Goal: Task Accomplishment & Management: Manage account settings

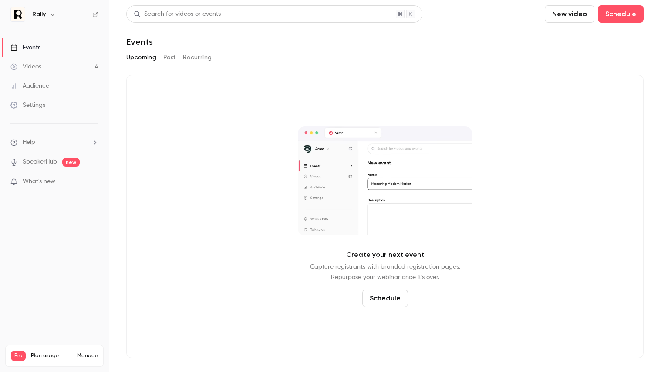
click at [42, 9] on div "Rally" at bounding box center [54, 14] width 88 height 15
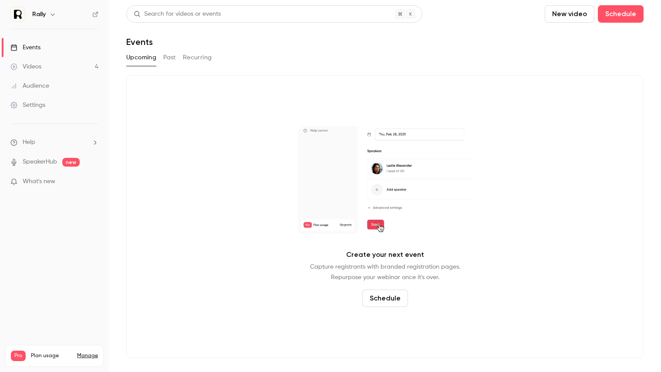
click at [43, 9] on div "Rally" at bounding box center [58, 14] width 53 height 10
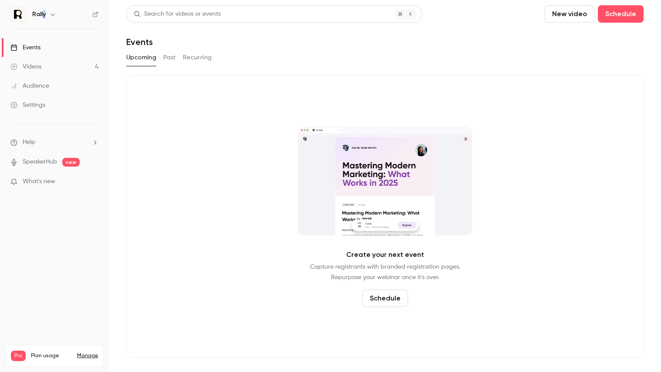
click at [44, 13] on h6 "Rally" at bounding box center [39, 14] width 14 height 9
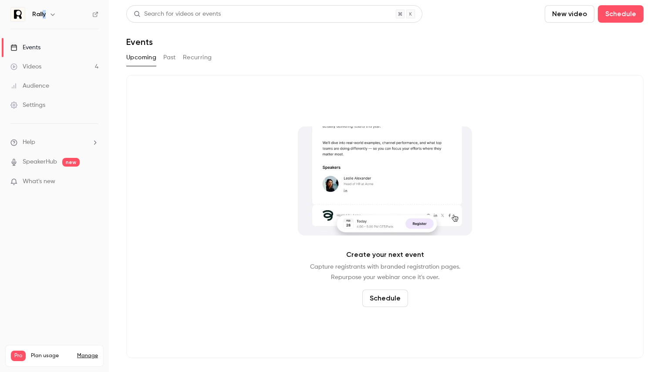
click at [54, 17] on icon "button" at bounding box center [52, 14] width 7 height 7
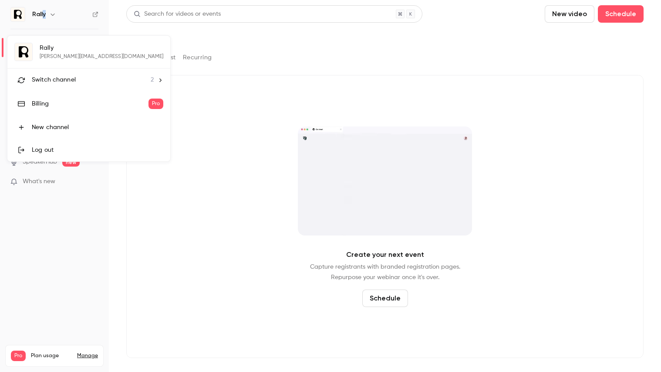
click at [58, 81] on span "Switch channel" at bounding box center [54, 79] width 44 height 9
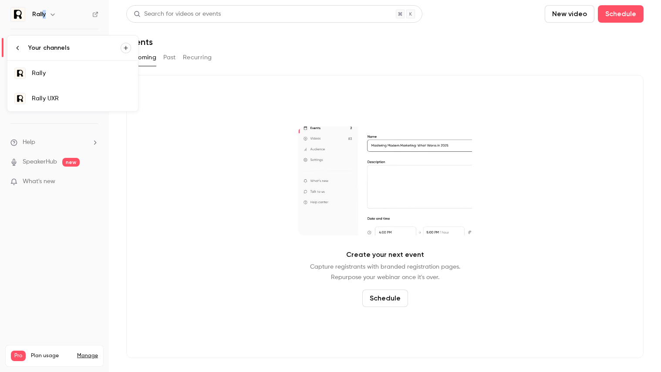
click at [59, 97] on div "Rally UXR" at bounding box center [81, 98] width 99 height 9
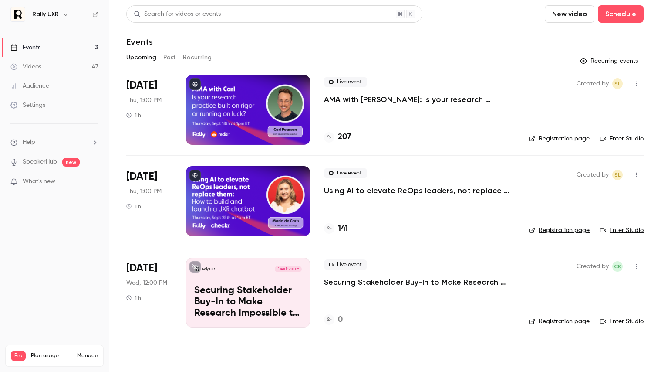
click at [260, 303] on p "Securing Stakeholder Buy-In to Make Research Impossible to Ignore" at bounding box center [248, 302] width 108 height 34
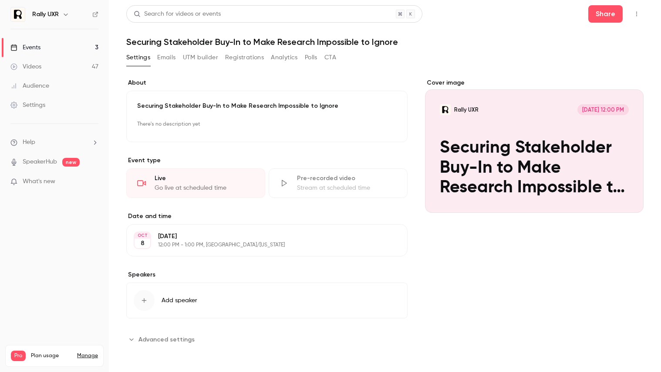
click at [631, 197] on icon "Cover image" at bounding box center [628, 196] width 10 height 7
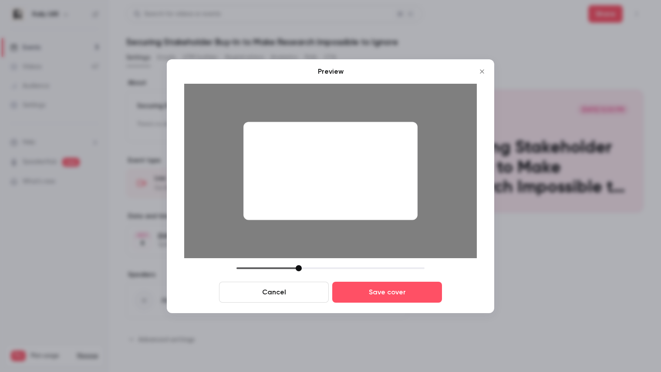
drag, startPoint x: 323, startPoint y: 189, endPoint x: 325, endPoint y: 154, distance: 34.9
click at [325, 154] on div at bounding box center [331, 171] width 174 height 98
click at [485, 68] on icon "Close" at bounding box center [482, 71] width 10 height 7
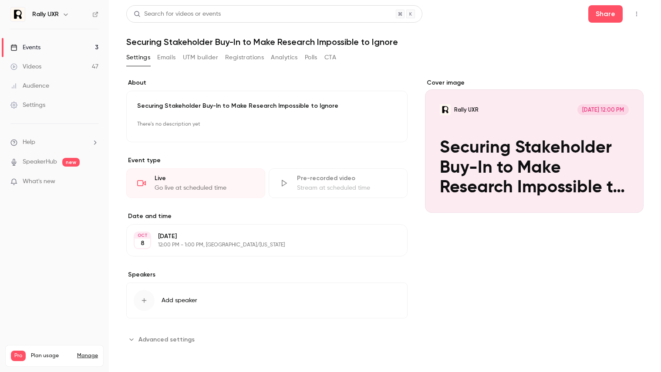
click at [50, 50] on link "Events 3" at bounding box center [54, 47] width 109 height 19
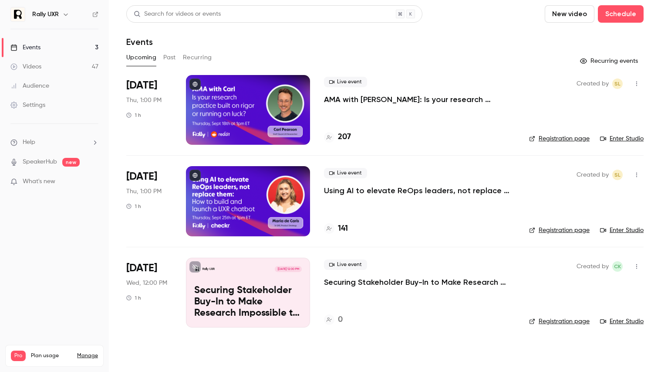
click at [246, 277] on div "Rally UXR [DATE] 12:00 PM Securing Stakeholder Buy-In to Make Research Impossib…" at bounding box center [248, 292] width 124 height 70
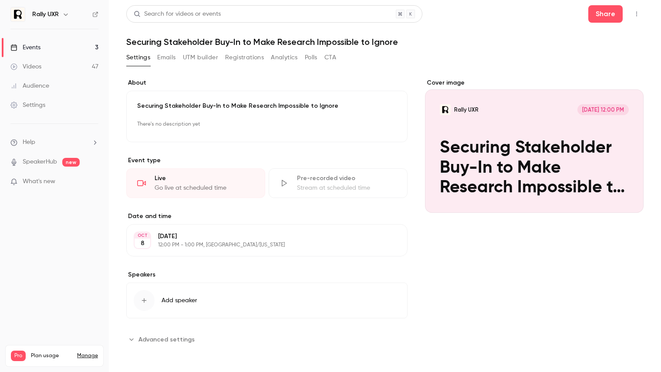
click at [628, 199] on icon "Cover image" at bounding box center [628, 196] width 10 height 7
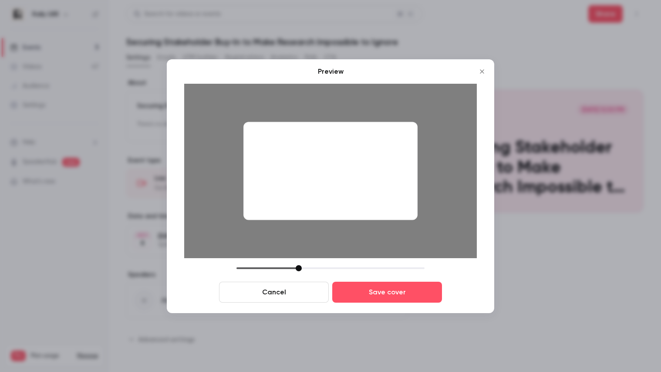
drag, startPoint x: 314, startPoint y: 165, endPoint x: 316, endPoint y: 216, distance: 50.6
click at [316, 216] on div at bounding box center [331, 171] width 174 height 98
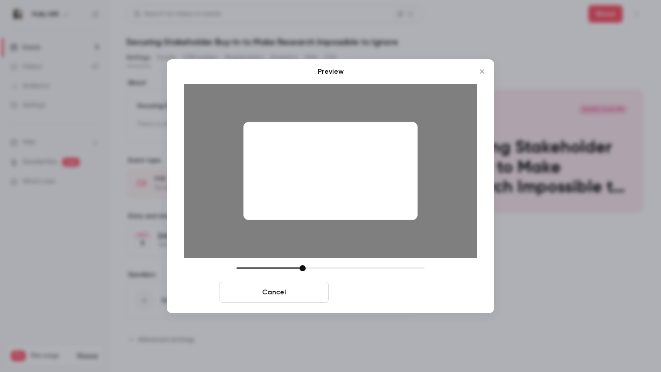
click at [367, 291] on button "Save cover" at bounding box center [387, 291] width 110 height 21
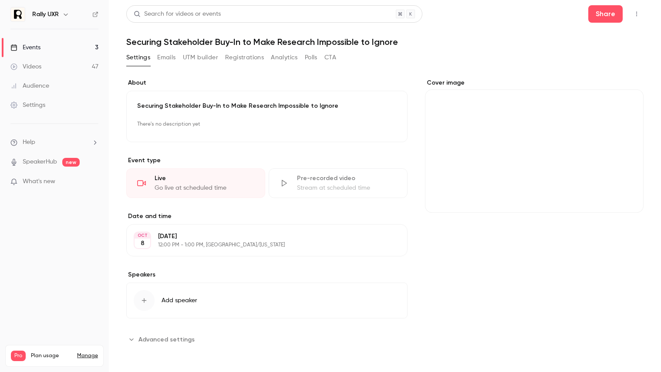
scroll to position [0, 0]
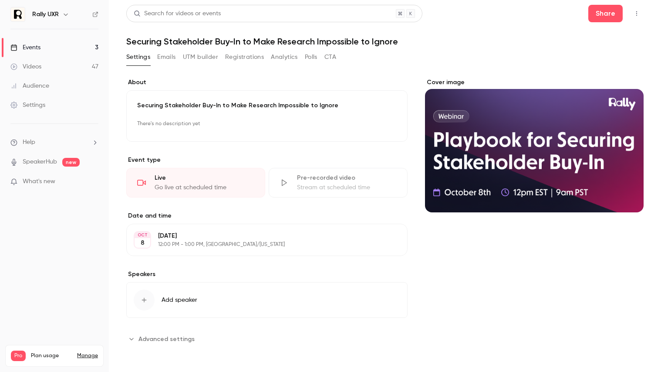
click at [169, 300] on span "Add speaker" at bounding box center [180, 299] width 36 height 9
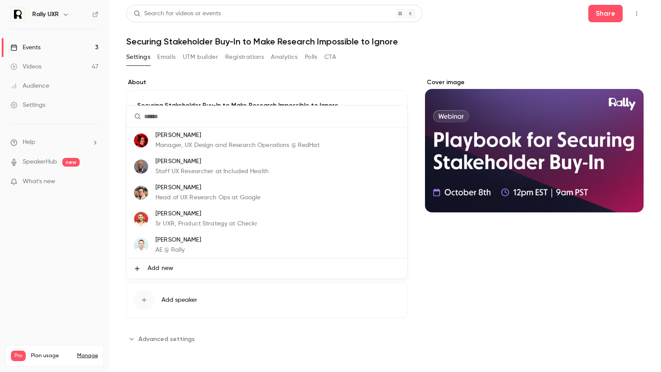
click at [173, 266] on li "Add new" at bounding box center [267, 268] width 281 height 20
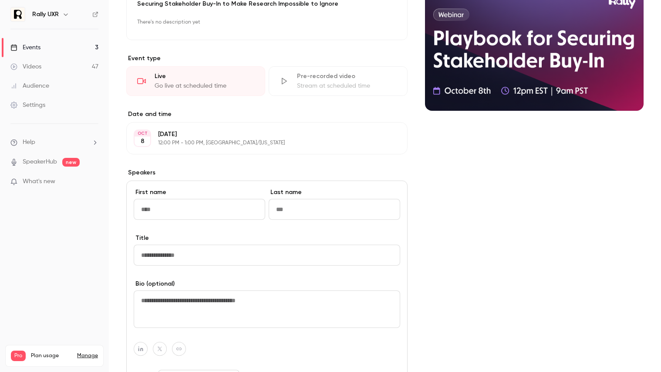
scroll to position [102, 0]
type input "*****"
type input "********"
paste input "**********"
type input "**********"
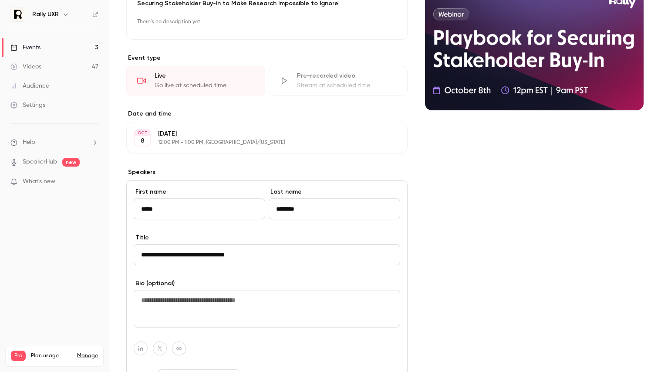
click at [223, 307] on textarea at bounding box center [267, 308] width 267 height 37
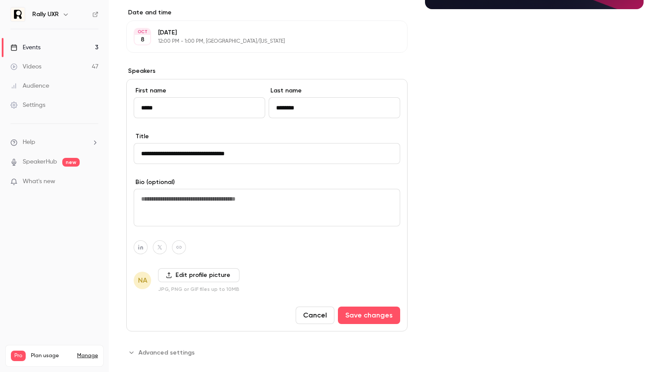
scroll to position [204, 0]
click at [170, 273] on icon at bounding box center [169, 274] width 6 height 6
click at [0, 0] on input "Edit profile picture" at bounding box center [0, 0] width 0 height 0
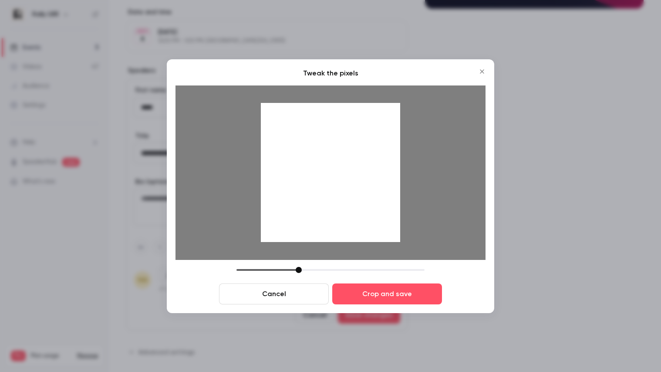
click at [396, 281] on div "Cancel Crop and save" at bounding box center [331, 285] width 310 height 37
drag, startPoint x: 354, startPoint y: 194, endPoint x: 353, endPoint y: 208, distance: 13.9
click at [353, 208] on div at bounding box center [330, 172] width 139 height 139
click at [352, 203] on div at bounding box center [330, 172] width 139 height 139
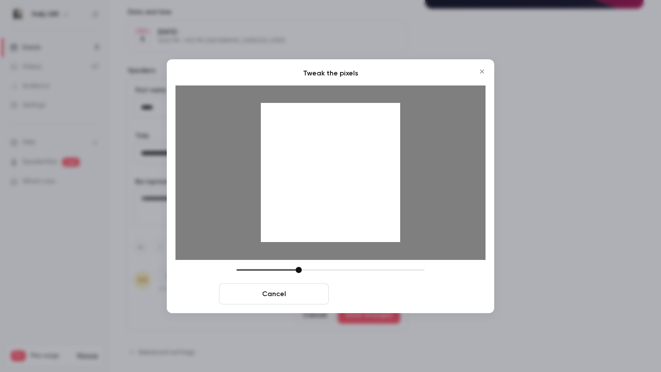
click at [362, 295] on button "Crop and save" at bounding box center [387, 293] width 110 height 21
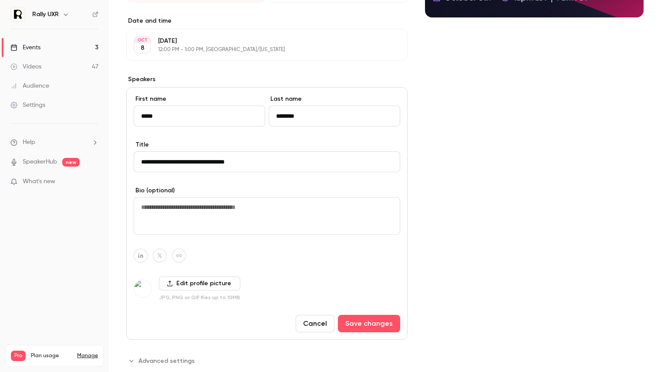
scroll to position [193, 0]
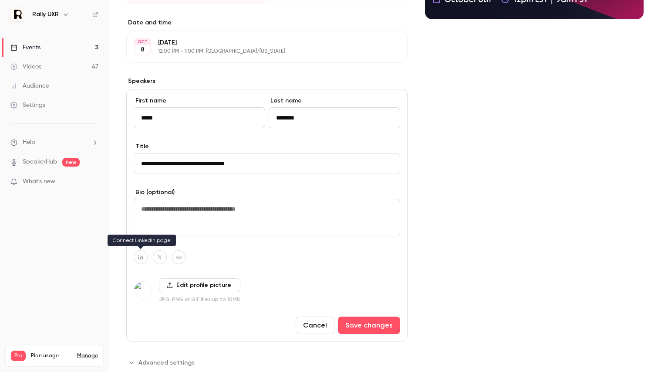
click at [141, 256] on icon "button" at bounding box center [141, 256] width 6 height 5
type input "**********"
click at [258, 259] on div at bounding box center [267, 257] width 267 height 14
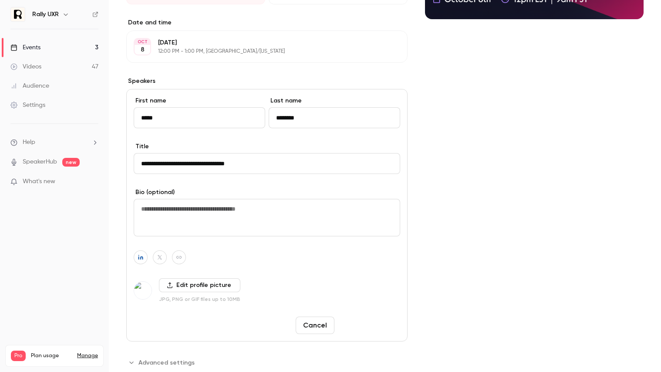
click at [368, 328] on button "Save changes" at bounding box center [369, 324] width 62 height 17
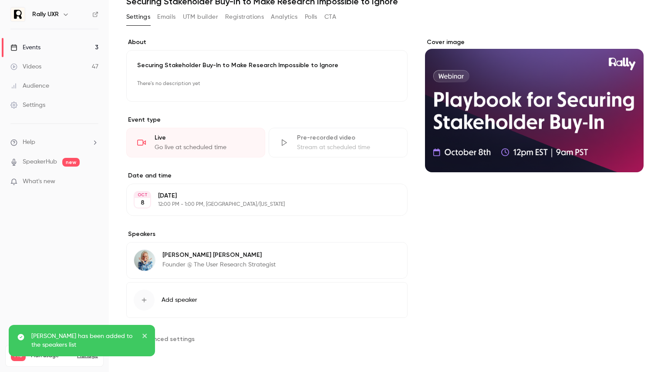
scroll to position [41, 0]
click at [171, 299] on span "Add speaker" at bounding box center [180, 299] width 36 height 9
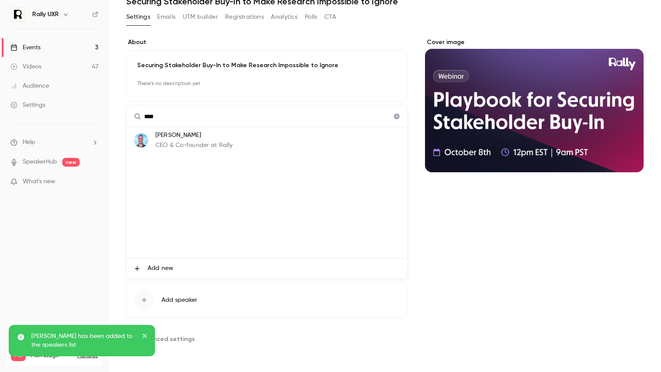
type input "****"
click at [203, 142] on p "CEO & Co-founder at Rally" at bounding box center [194, 145] width 77 height 9
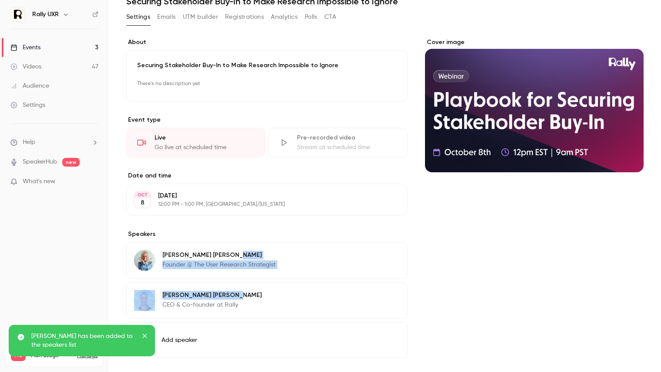
drag, startPoint x: 225, startPoint y: 252, endPoint x: 217, endPoint y: 291, distance: 39.9
click at [218, 291] on div "[PERSON_NAME] Founder @ The User Research Strategist Edit [PERSON_NAME] CEO & C…" at bounding box center [266, 280] width 281 height 77
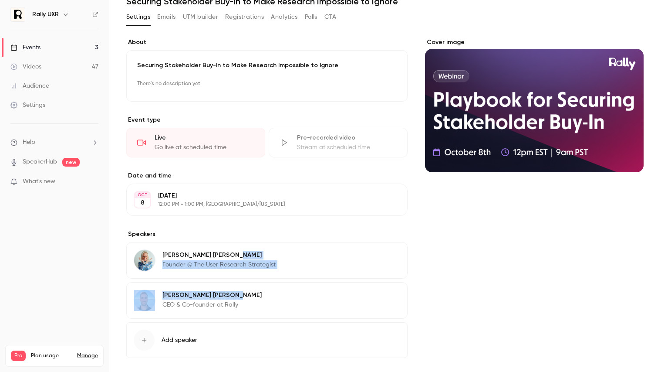
click at [387, 261] on button "Edit" at bounding box center [385, 256] width 32 height 14
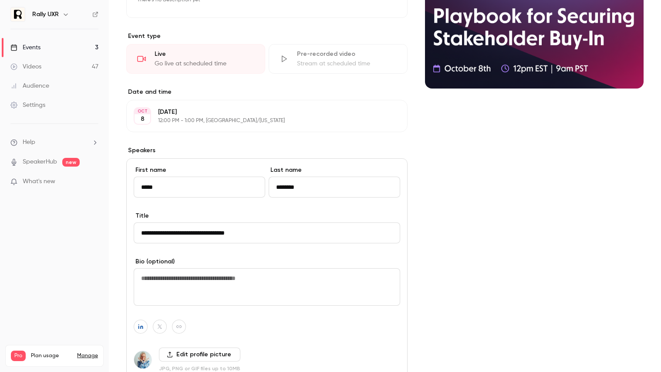
scroll to position [214, 0]
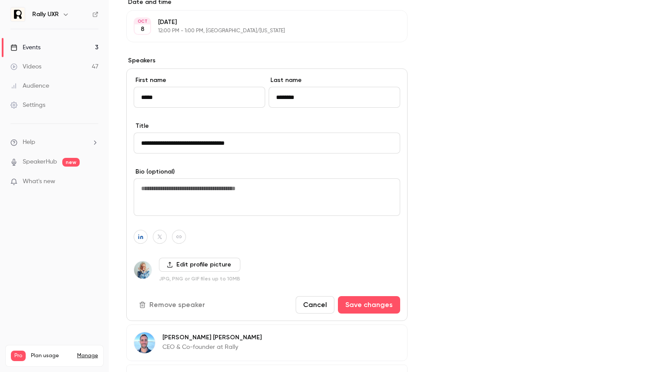
click at [329, 301] on button "Cancel" at bounding box center [315, 304] width 39 height 17
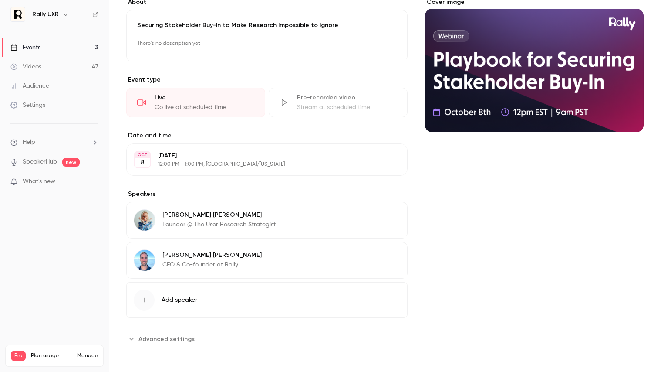
scroll to position [81, 0]
click at [195, 221] on p "Founder @ The User Research Strategist" at bounding box center [219, 224] width 113 height 9
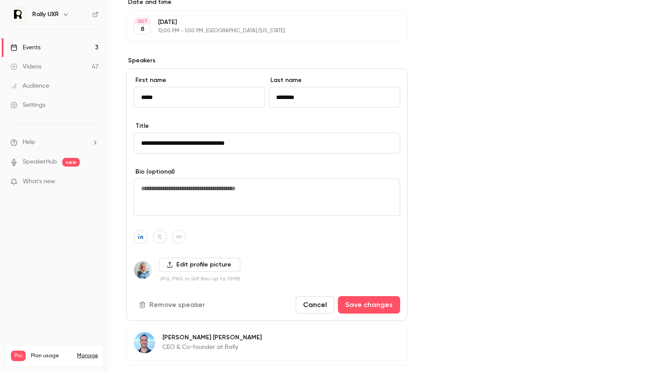
click at [168, 298] on button "Remove speaker" at bounding box center [173, 304] width 78 height 17
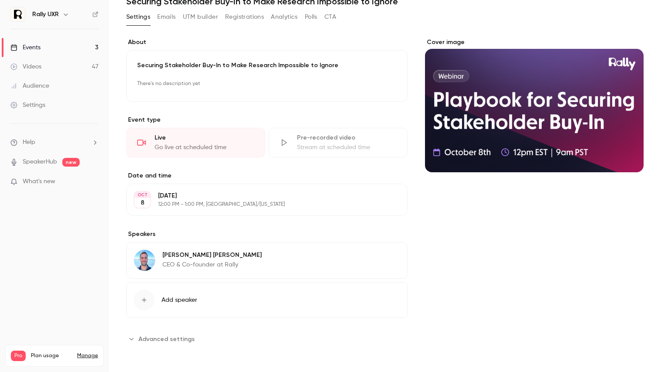
click at [176, 303] on span "Add speaker" at bounding box center [180, 299] width 36 height 9
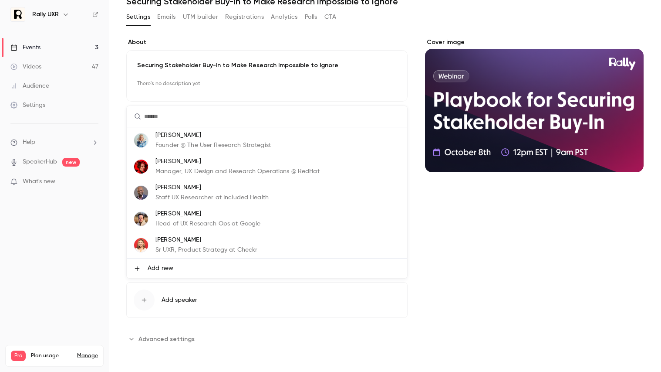
click at [203, 144] on p "Founder @ The User Research Strategist" at bounding box center [213, 145] width 115 height 9
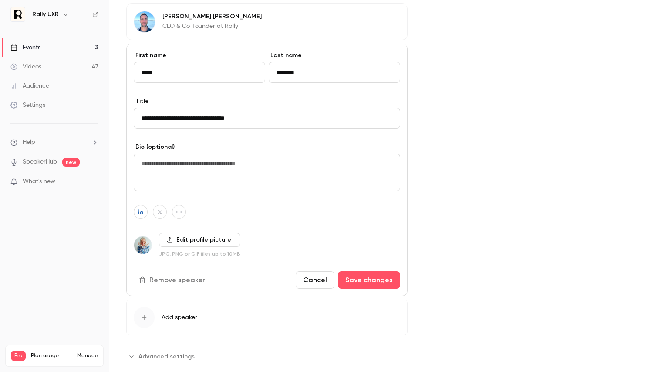
scroll to position [296, 0]
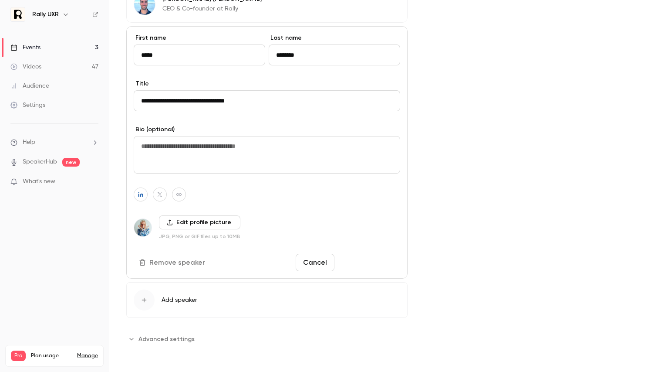
click at [373, 267] on button "Save changes" at bounding box center [369, 262] width 62 height 17
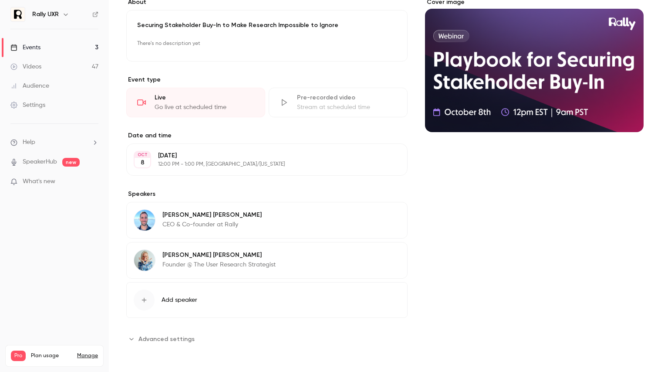
scroll to position [81, 0]
click at [175, 339] on span "Advanced settings" at bounding box center [167, 338] width 56 height 9
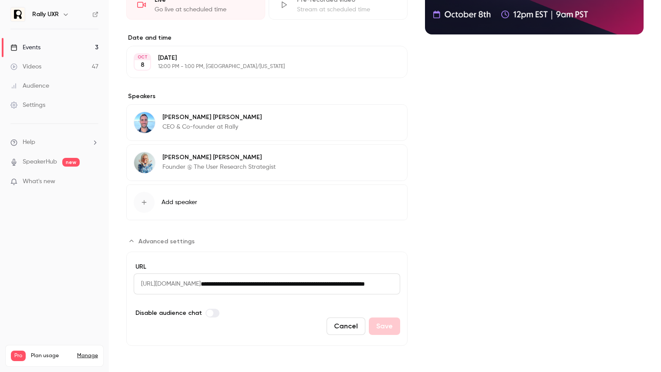
scroll to position [0, 0]
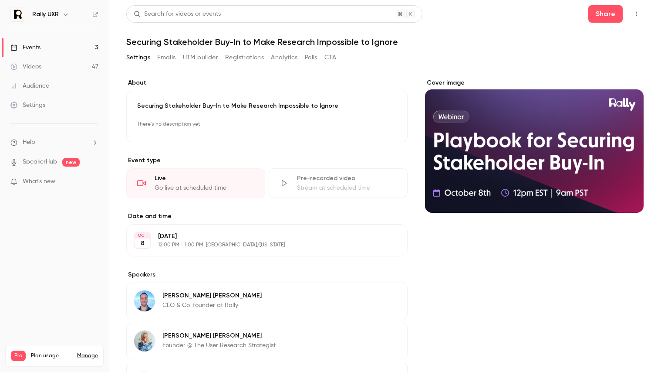
click at [166, 58] on button "Emails" at bounding box center [166, 58] width 18 height 14
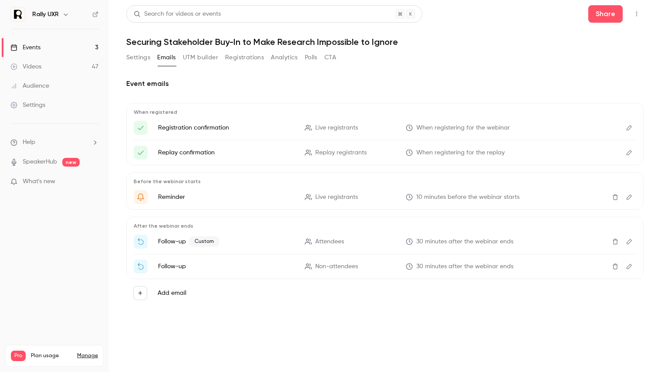
click at [628, 128] on icon "Edit" at bounding box center [629, 128] width 7 height 6
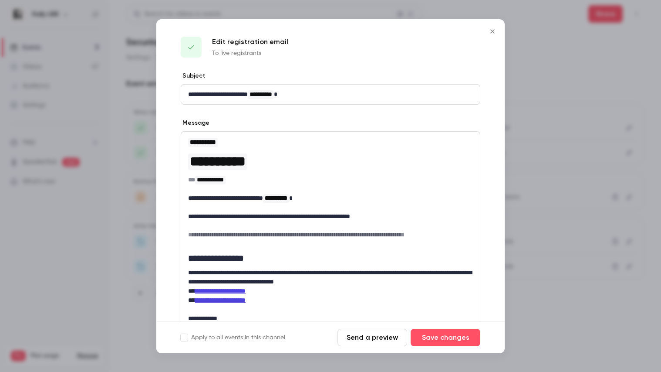
scroll to position [95, 0]
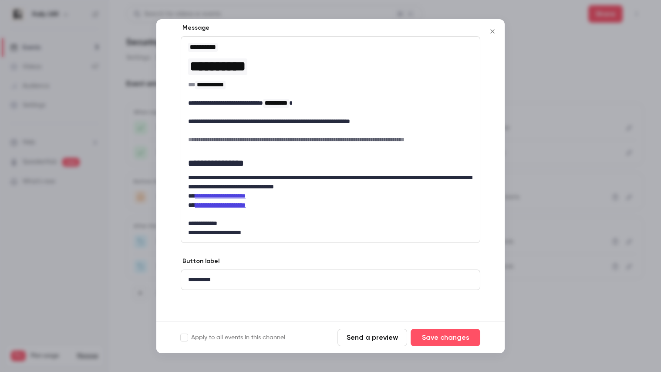
click at [492, 33] on icon "Close" at bounding box center [493, 31] width 10 height 7
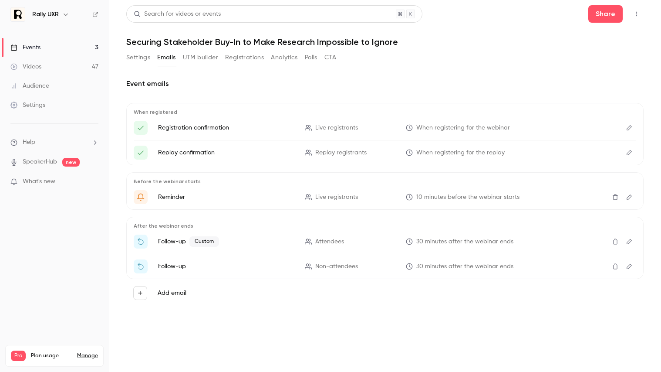
click at [630, 155] on icon "Edit" at bounding box center [629, 152] width 7 height 6
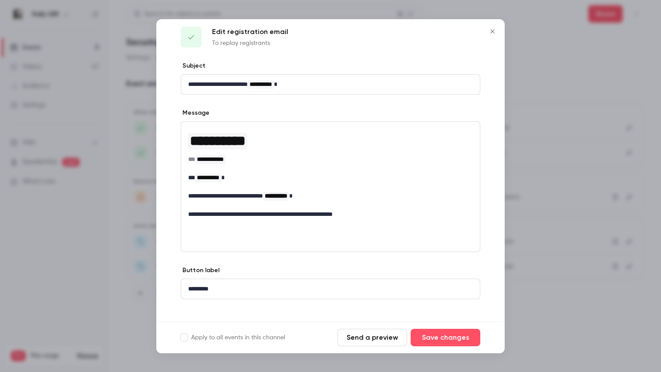
scroll to position [12, 0]
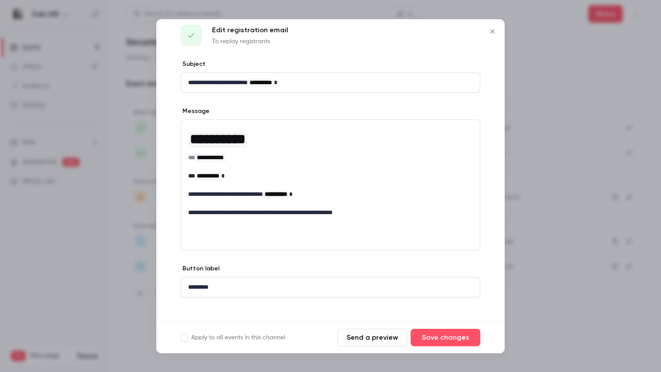
click at [494, 32] on icon "Close" at bounding box center [493, 31] width 10 height 7
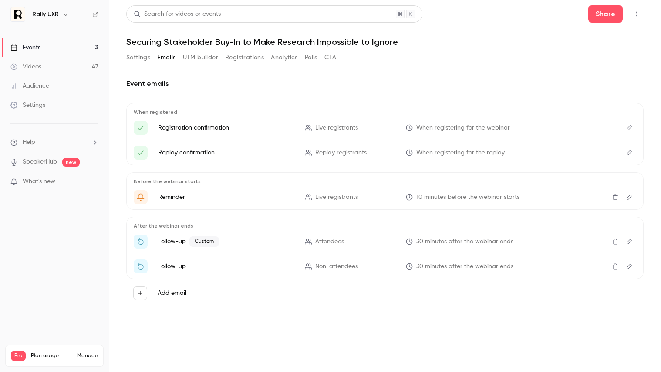
click at [625, 199] on button "Edit" at bounding box center [630, 197] width 14 height 14
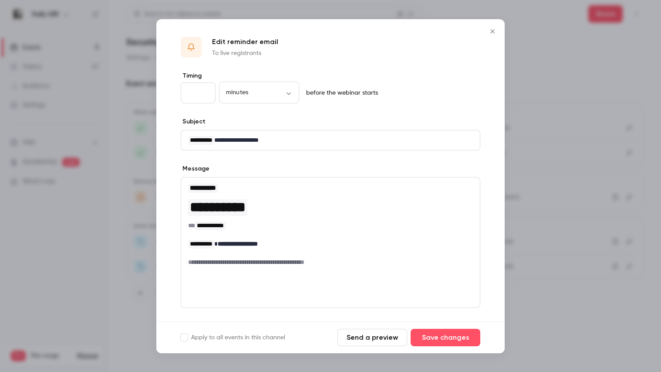
click at [494, 28] on icon "Close" at bounding box center [493, 31] width 10 height 7
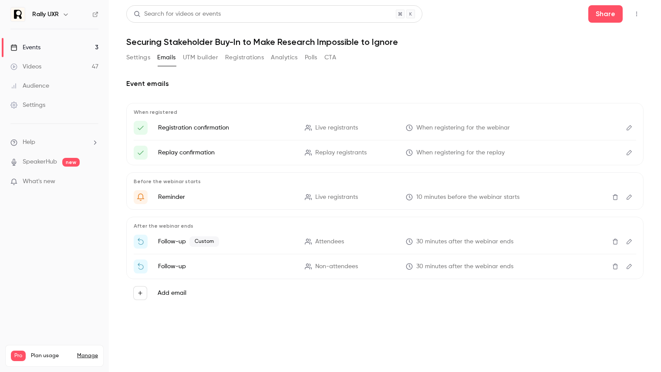
click at [630, 237] on button "Edit" at bounding box center [630, 241] width 14 height 14
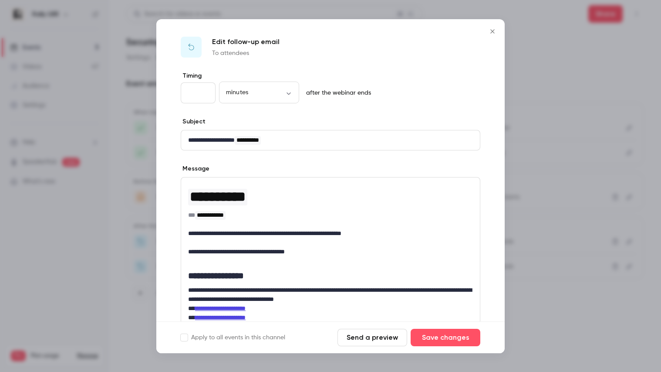
click at [281, 233] on p "**********" at bounding box center [330, 233] width 285 height 9
click at [279, 233] on p "**********" at bounding box center [330, 233] width 285 height 9
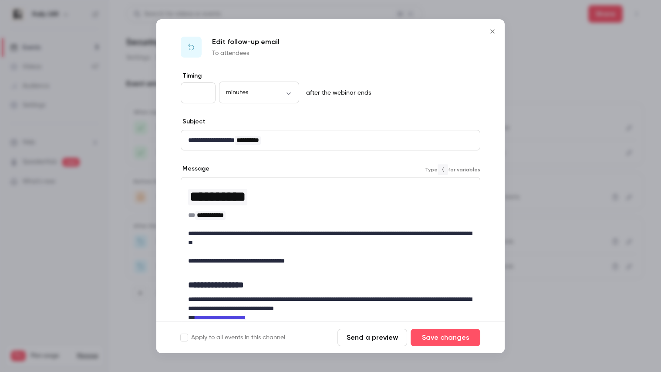
click at [278, 245] on p "**********" at bounding box center [330, 238] width 285 height 18
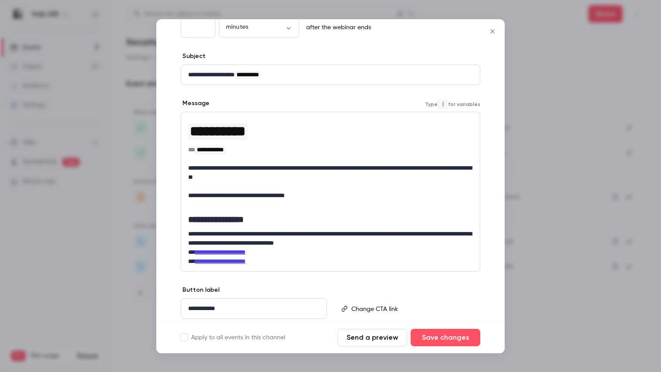
click at [315, 199] on p "**********" at bounding box center [330, 195] width 285 height 9
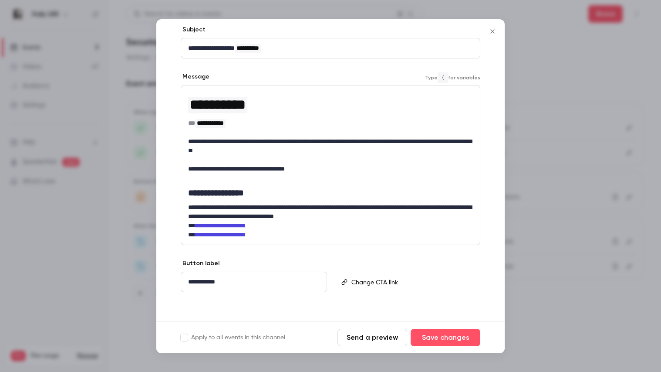
scroll to position [94, 0]
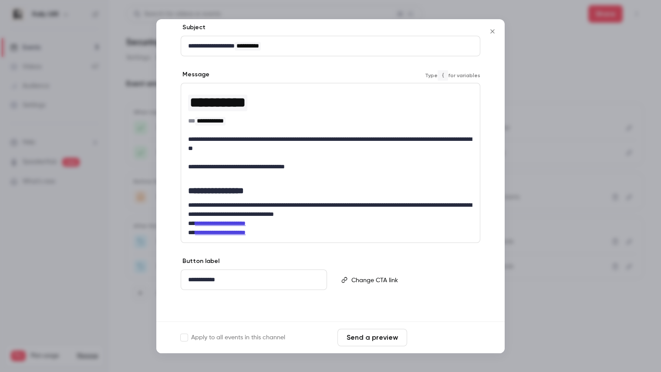
click at [457, 339] on button "Save changes" at bounding box center [446, 336] width 70 height 17
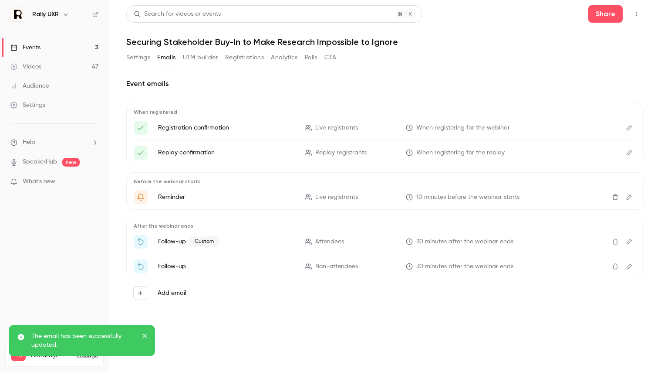
click at [630, 266] on icon "Edit" at bounding box center [629, 266] width 7 height 6
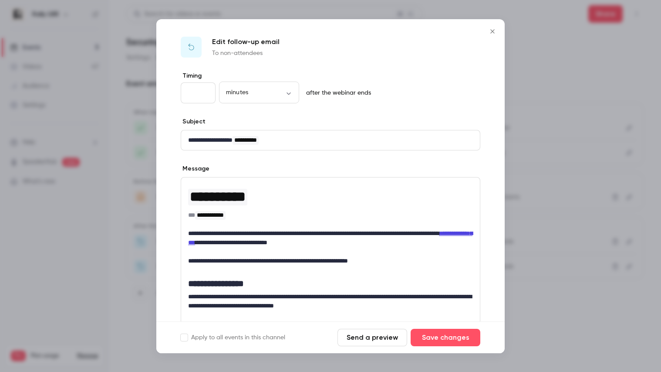
click at [494, 29] on icon "Close" at bounding box center [493, 31] width 10 height 7
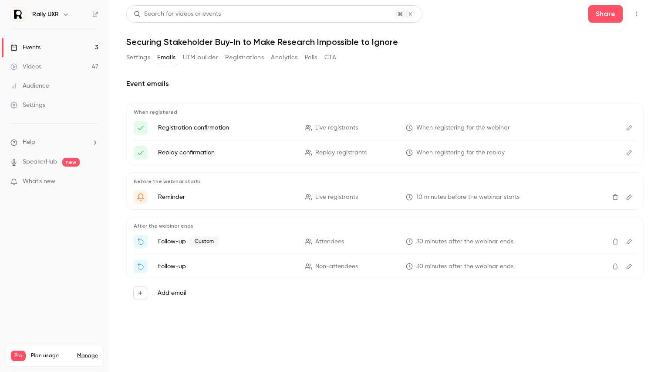
click at [627, 259] on button "Edit" at bounding box center [630, 266] width 14 height 14
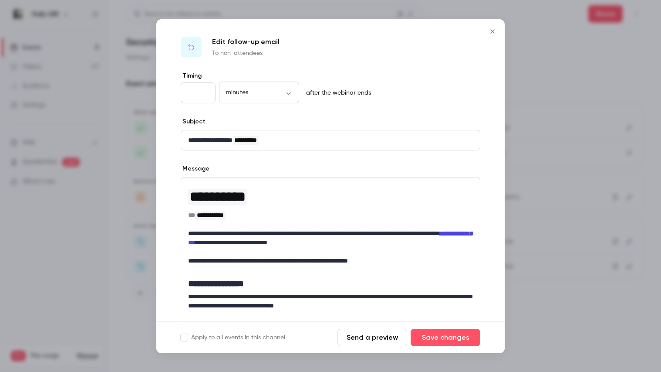
click at [267, 234] on p "**********" at bounding box center [330, 238] width 285 height 18
drag, startPoint x: 267, startPoint y: 234, endPoint x: 279, endPoint y: 230, distance: 12.2
click at [279, 230] on p "**********" at bounding box center [330, 238] width 285 height 18
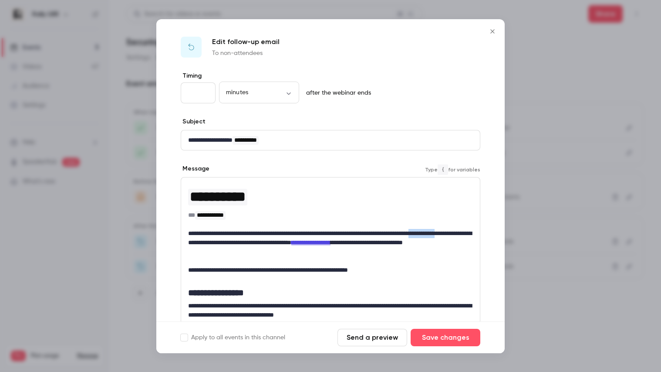
drag, startPoint x: 229, startPoint y: 242, endPoint x: 188, endPoint y: 242, distance: 40.5
click at [188, 242] on p "**********" at bounding box center [330, 242] width 285 height 27
click at [305, 255] on p "**********" at bounding box center [330, 242] width 285 height 27
click at [426, 251] on p "**********" at bounding box center [330, 242] width 285 height 27
drag, startPoint x: 330, startPoint y: 242, endPoint x: 339, endPoint y: 250, distance: 12.1
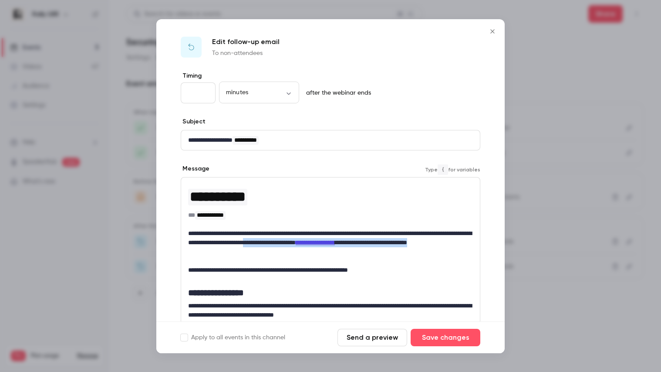
click at [339, 250] on p "**********" at bounding box center [330, 242] width 285 height 27
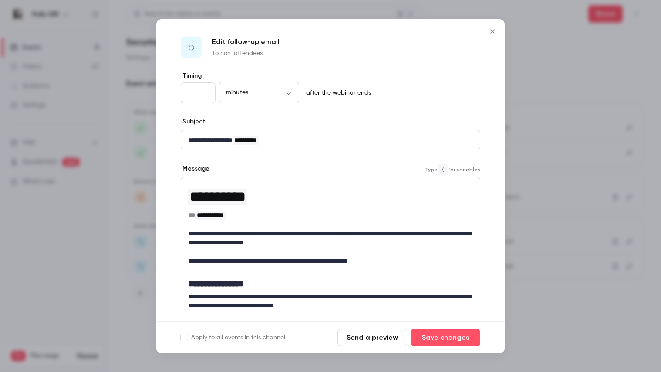
scroll to position [24, 0]
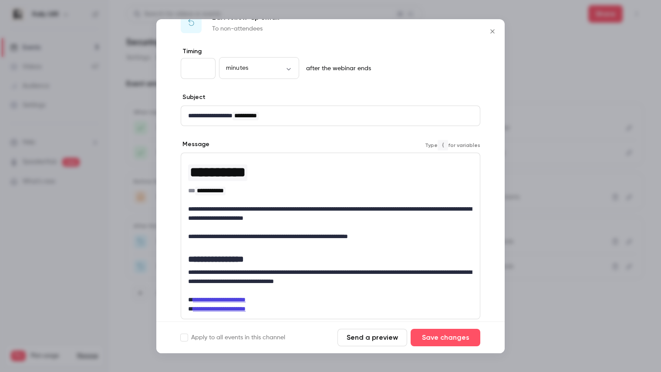
click at [387, 245] on p "editor" at bounding box center [330, 245] width 285 height 9
click at [387, 230] on p "editor" at bounding box center [330, 227] width 285 height 9
click at [386, 238] on p "**********" at bounding box center [330, 236] width 285 height 9
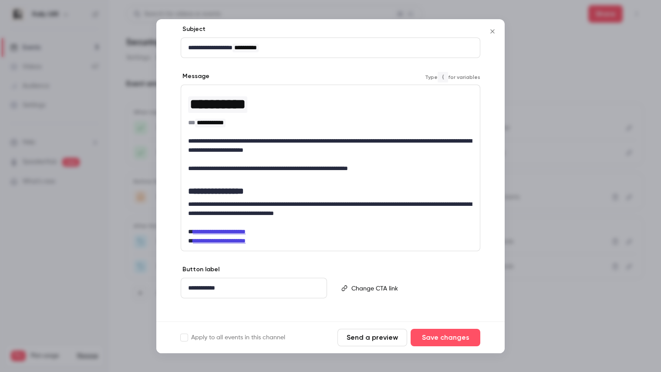
scroll to position [101, 0]
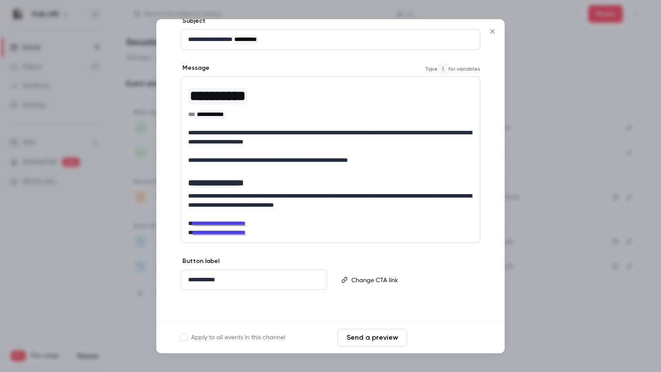
click at [444, 340] on button "Save changes" at bounding box center [446, 336] width 70 height 17
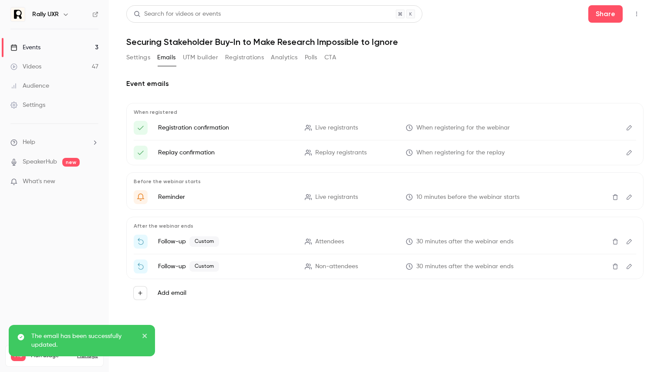
click at [213, 60] on button "UTM builder" at bounding box center [200, 58] width 35 height 14
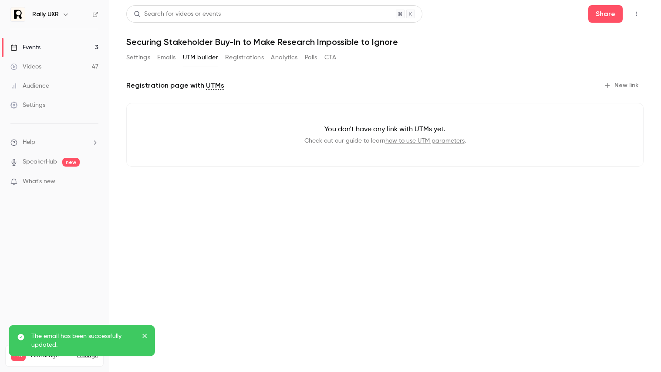
click at [247, 59] on button "Registrations" at bounding box center [244, 58] width 39 height 14
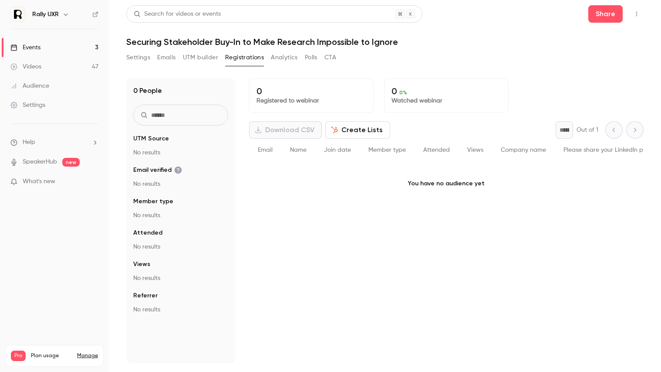
click at [282, 56] on button "Analytics" at bounding box center [284, 58] width 27 height 14
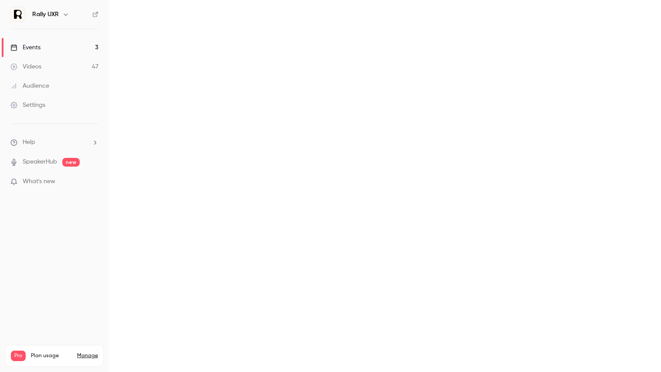
click at [144, 59] on main "Search for videos or events Share Securing Stakeholder Buy-In to Make Research …" at bounding box center [385, 186] width 552 height 372
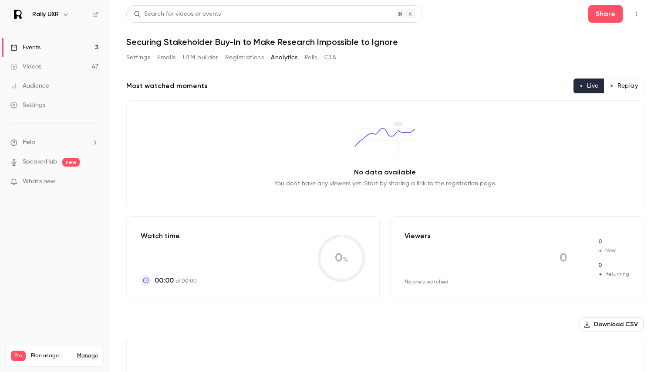
click at [144, 59] on button "Settings" at bounding box center [138, 58] width 24 height 14
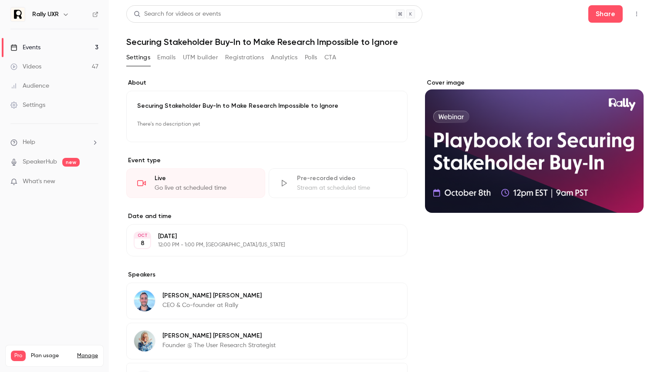
click at [85, 46] on link "Events 3" at bounding box center [54, 47] width 109 height 19
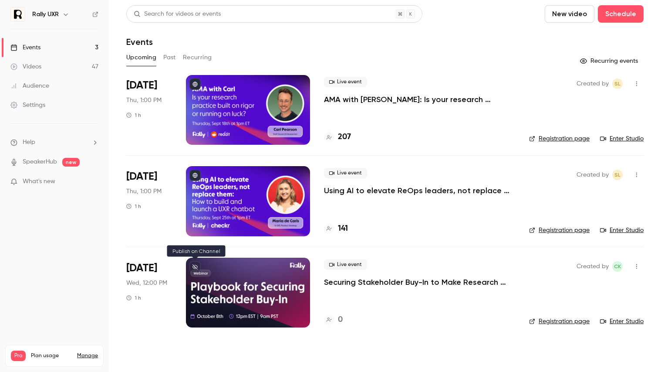
click at [190, 266] on button at bounding box center [195, 266] width 11 height 11
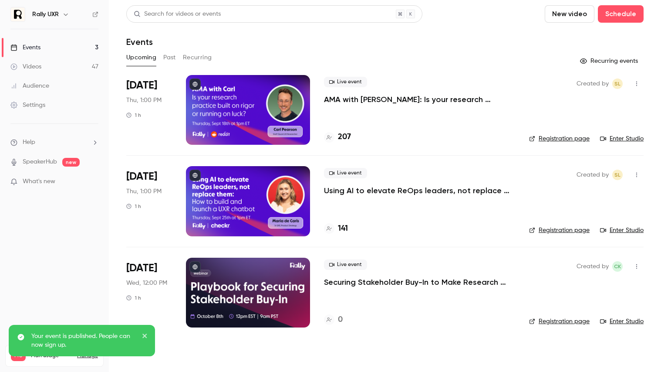
click at [551, 318] on link "Registration page" at bounding box center [559, 321] width 61 height 9
